Goal: Information Seeking & Learning: Learn about a topic

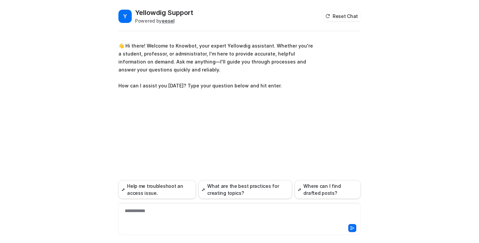
click at [209, 214] on div "**********" at bounding box center [239, 215] width 239 height 15
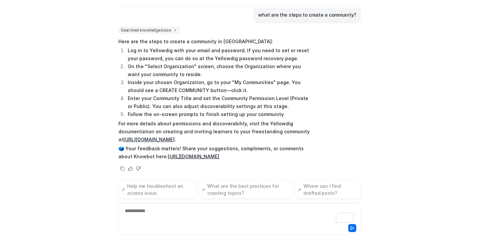
scroll to position [72, 0]
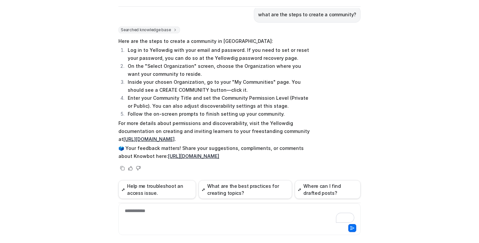
click at [249, 127] on p "For more details about permissions and discoverability, visit the Yellowdig doc…" at bounding box center [216, 131] width 195 height 24
click at [234, 128] on p "For more details about permissions and discoverability, visit the Yellowdig doc…" at bounding box center [216, 131] width 195 height 24
click at [175, 136] on link "[URL][DOMAIN_NAME]" at bounding box center [148, 139] width 51 height 6
drag, startPoint x: 256, startPoint y: 180, endPoint x: 258, endPoint y: 170, distance: 9.9
click at [258, 170] on div "👋 Hi there! Welcome to Knowbot, your expert Yellowdig assistant. Whether you're…" at bounding box center [240, 94] width 242 height 172
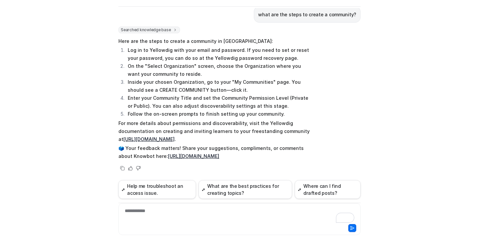
click at [258, 170] on div "Copy Helpful Not helpful" at bounding box center [216, 168] width 195 height 8
click at [197, 215] on div "To enrich screen reader interactions, please activate Accessibility in Grammarl…" at bounding box center [239, 215] width 239 height 15
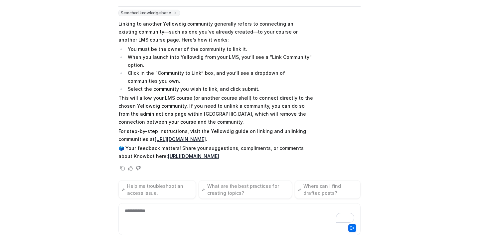
scroll to position [275, 0]
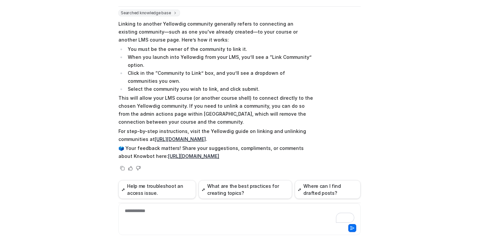
click at [206, 136] on link "[URL][DOMAIN_NAME]" at bounding box center [180, 139] width 51 height 6
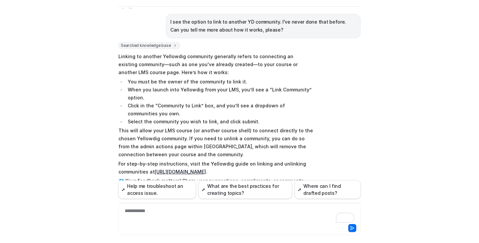
scroll to position [208, 0]
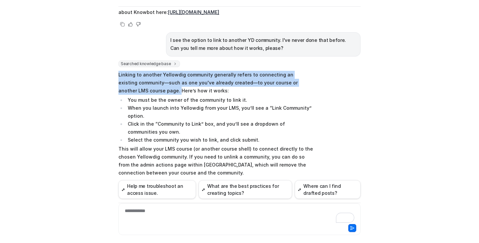
drag, startPoint x: 115, startPoint y: 81, endPoint x: 146, endPoint y: 99, distance: 36.5
click at [146, 99] on div "Y Yellowdig Support Powered by eesel Reset Chat 👋 Hi there! Welcome to Knowbot,…" at bounding box center [239, 100] width 253 height 235
copy p "Linking to another Yellowdig community generally refers to connecting an existi…"
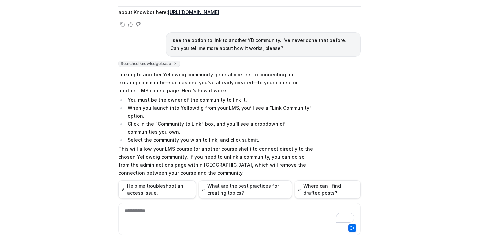
click at [218, 120] on li "When you launch into Yellowdig from your LMS, you’ll see a “Link Community” opt…" at bounding box center [219, 112] width 187 height 16
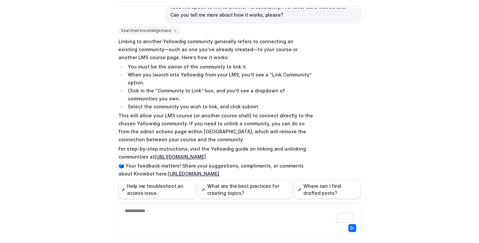
scroll to position [241, 0]
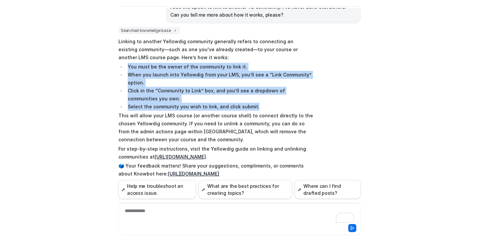
drag, startPoint x: 125, startPoint y: 73, endPoint x: 259, endPoint y: 112, distance: 139.5
click at [259, 111] on ul "You must be the owner of the community to link it. When you launch into Yellowd…" at bounding box center [216, 87] width 195 height 48
copy ul "You must be the owner of the community to link it. When you launch into Yellowd…"
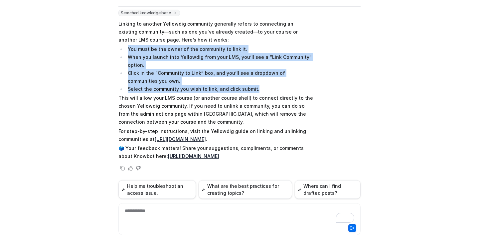
scroll to position [275, 0]
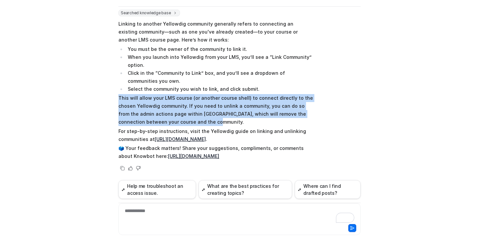
drag, startPoint x: 201, startPoint y: 113, endPoint x: 115, endPoint y: 93, distance: 88.4
click at [115, 93] on div "Y Yellowdig Support Powered by eesel Reset Chat 👋 Hi there! Welcome to Knowbot,…" at bounding box center [239, 100] width 253 height 235
copy p "This will allow your LMS course (or another course shell) to connect directly t…"
